Goal: Information Seeking & Learning: Learn about a topic

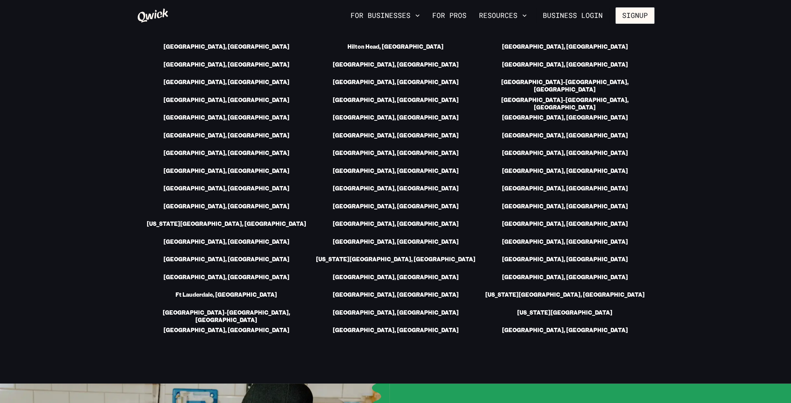
scroll to position [1128, 0]
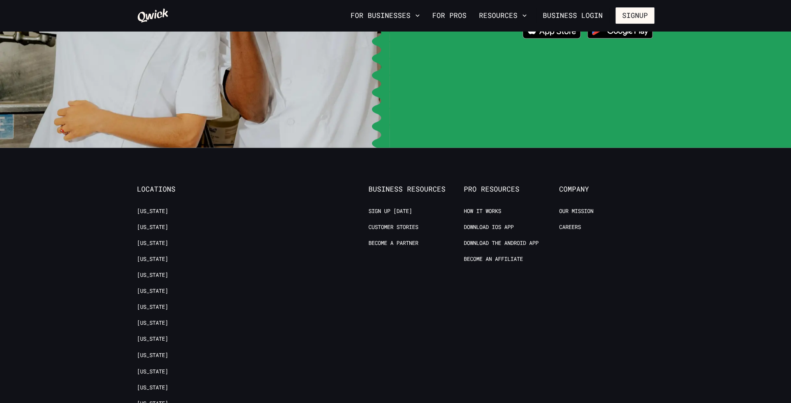
scroll to position [1572, 0]
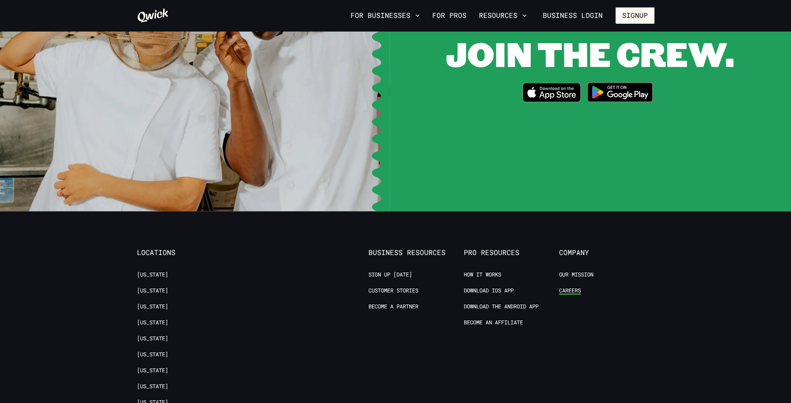
click at [572, 287] on link "Careers" at bounding box center [570, 290] width 22 height 7
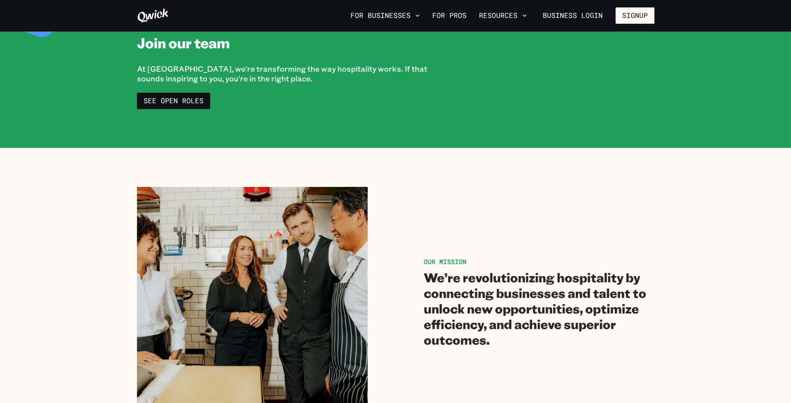
scroll to position [39, 0]
click at [189, 105] on link "See Open Roles" at bounding box center [173, 101] width 73 height 16
